Goal: Complete application form: Complete application form

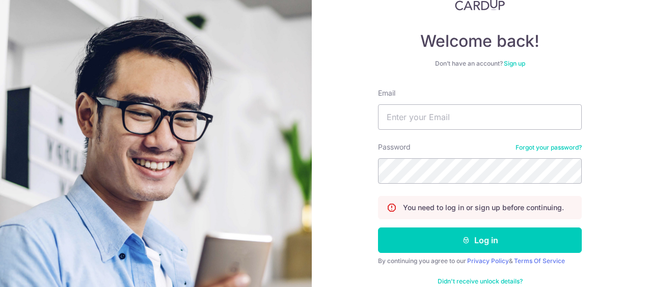
scroll to position [97, 0]
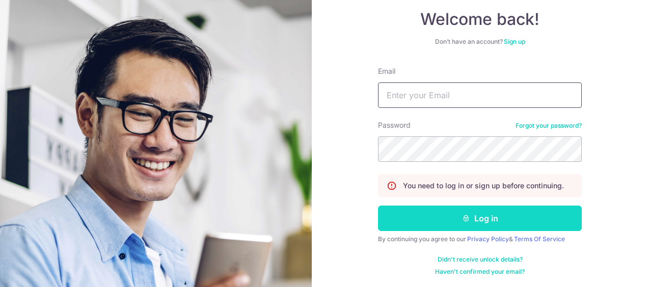
type input "stmeng6565@gmail.com"
click at [478, 217] on button "Log in" at bounding box center [480, 218] width 204 height 25
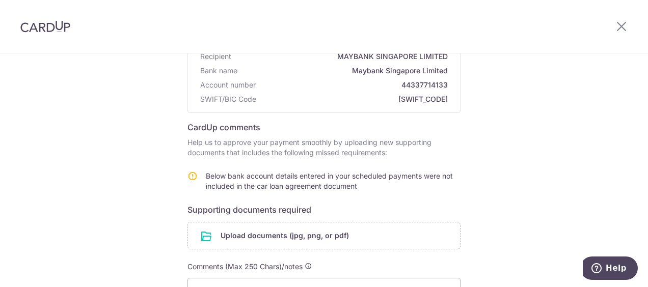
scroll to position [98, 0]
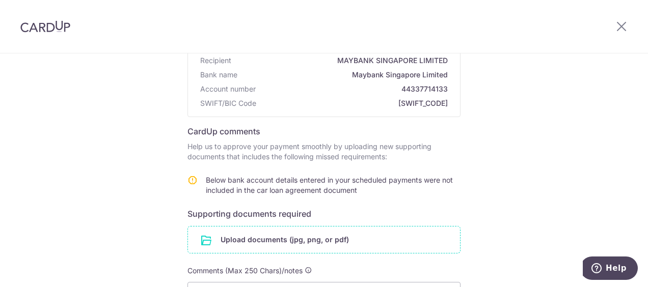
click at [277, 236] on input "file" at bounding box center [324, 240] width 272 height 26
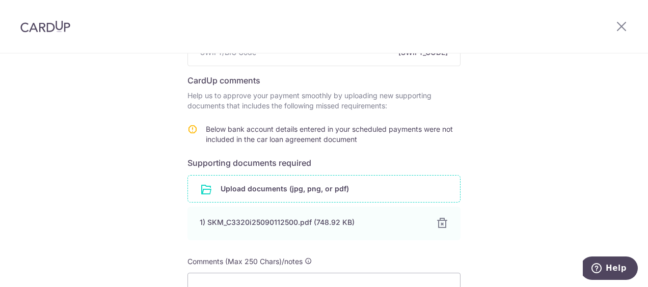
scroll to position [200, 0]
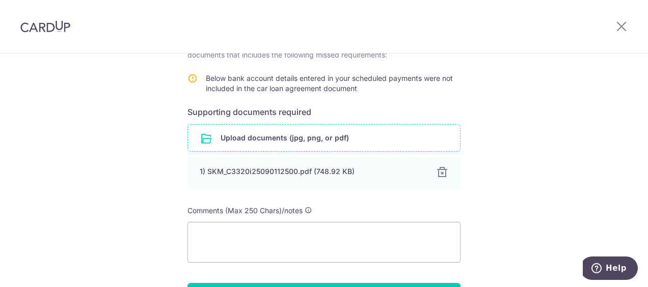
click at [261, 132] on input "file" at bounding box center [324, 138] width 272 height 26
click at [269, 133] on input "file" at bounding box center [324, 138] width 272 height 26
click at [277, 137] on input "file" at bounding box center [324, 138] width 272 height 26
click at [281, 140] on input "file" at bounding box center [324, 138] width 272 height 26
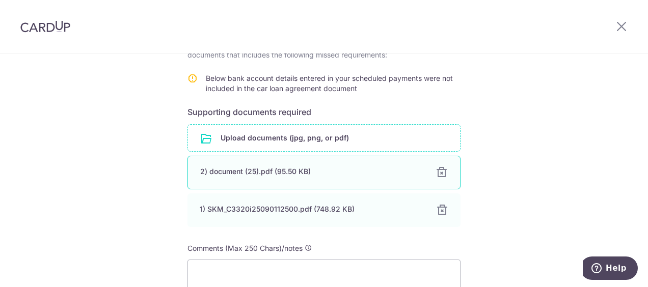
click at [440, 169] on div at bounding box center [441, 173] width 12 height 12
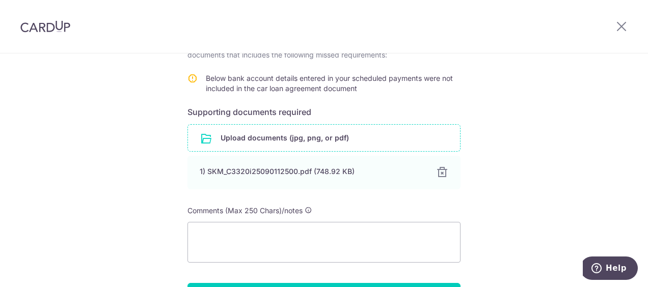
click at [270, 134] on input "file" at bounding box center [324, 138] width 272 height 26
click at [297, 136] on input "file" at bounding box center [324, 138] width 272 height 26
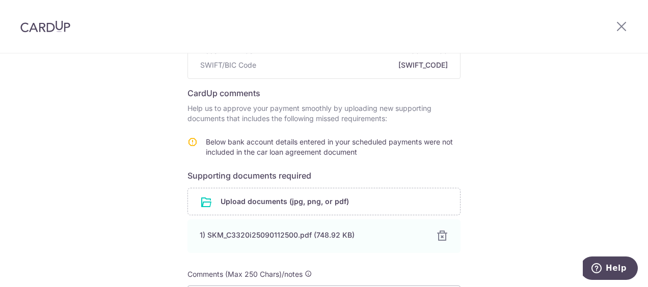
scroll to position [153, 0]
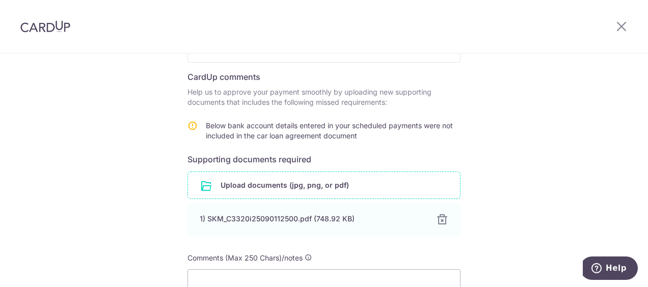
click at [286, 186] on input "file" at bounding box center [324, 185] width 272 height 26
click at [264, 179] on input "file" at bounding box center [324, 185] width 272 height 26
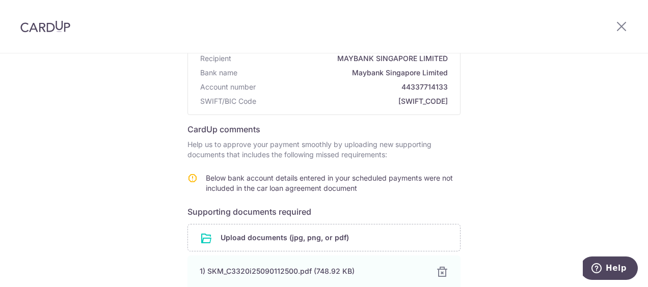
scroll to position [102, 0]
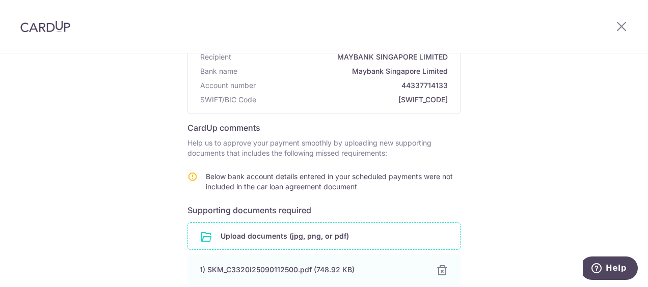
click at [274, 234] on input "file" at bounding box center [324, 236] width 272 height 26
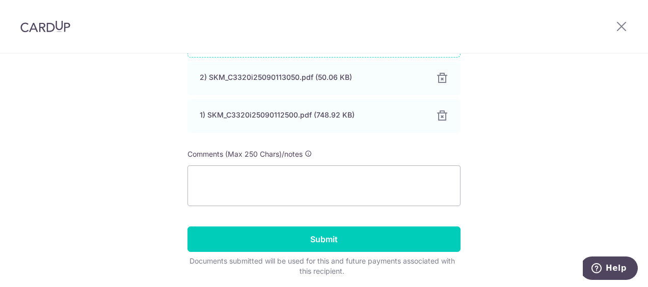
scroll to position [330, 0]
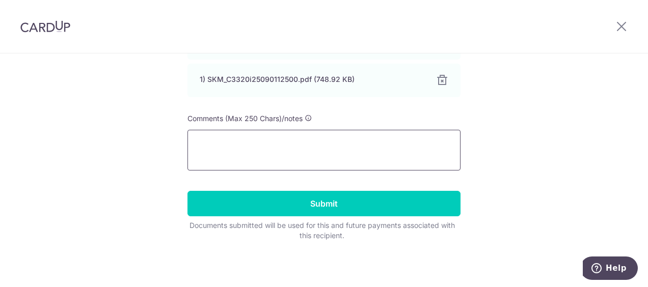
click at [242, 136] on textarea at bounding box center [323, 150] width 273 height 41
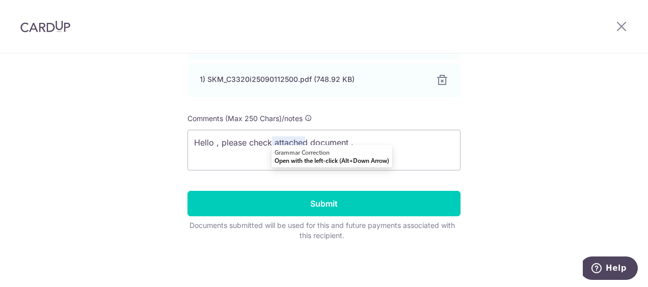
drag, startPoint x: 274, startPoint y: 144, endPoint x: 506, endPoint y: 134, distance: 231.9
click at [506, 134] on div "Help us verify your payment Recipient details Recipient MAYBANK SINGAPORE LIMIT…" at bounding box center [324, 5] width 648 height 565
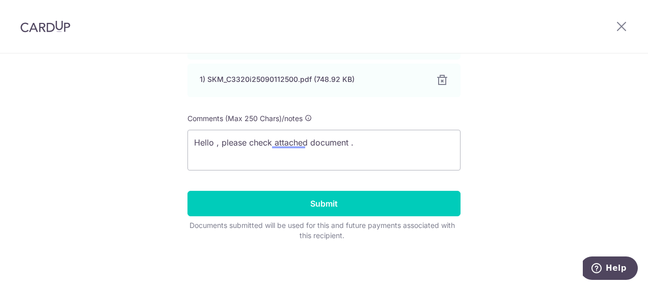
drag, startPoint x: 291, startPoint y: 137, endPoint x: 491, endPoint y: 144, distance: 199.7
click at [491, 144] on div "Help us verify your payment Recipient details Recipient MAYBANK SINGAPORE LIMIT…" at bounding box center [324, 5] width 648 height 565
click at [327, 140] on textarea "Hello , please check attached document ." at bounding box center [323, 150] width 273 height 41
click at [364, 143] on textarea "Hello , please check attached document ." at bounding box center [323, 150] width 273 height 41
drag, startPoint x: 346, startPoint y: 142, endPoint x: 371, endPoint y: 150, distance: 26.9
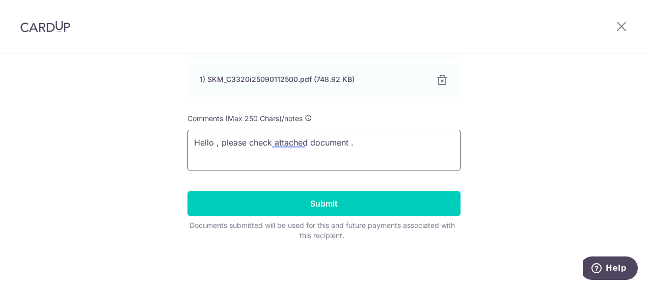
click at [346, 141] on textarea "Hello , please check attached document ." at bounding box center [323, 150] width 273 height 41
click at [380, 136] on textarea "Hello , please check attached documents ." at bounding box center [323, 150] width 273 height 41
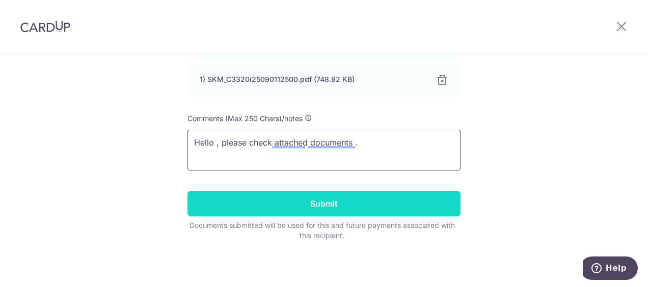
type textarea "Hello , please check attached documents ."
click at [313, 197] on input "Submit" at bounding box center [323, 203] width 273 height 25
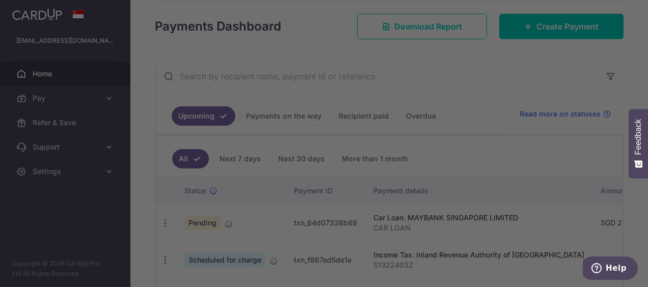
scroll to position [204, 0]
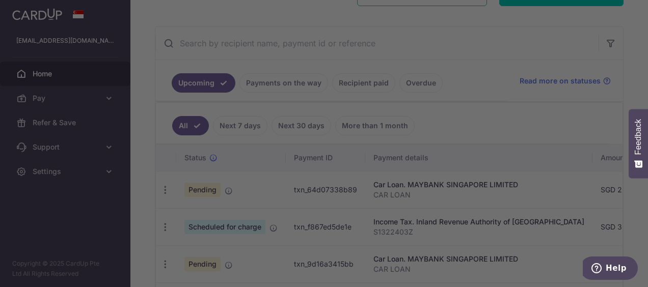
click at [493, 24] on div at bounding box center [327, 145] width 654 height 290
click at [488, 27] on div at bounding box center [327, 145] width 654 height 290
